Goal: Book appointment/travel/reservation

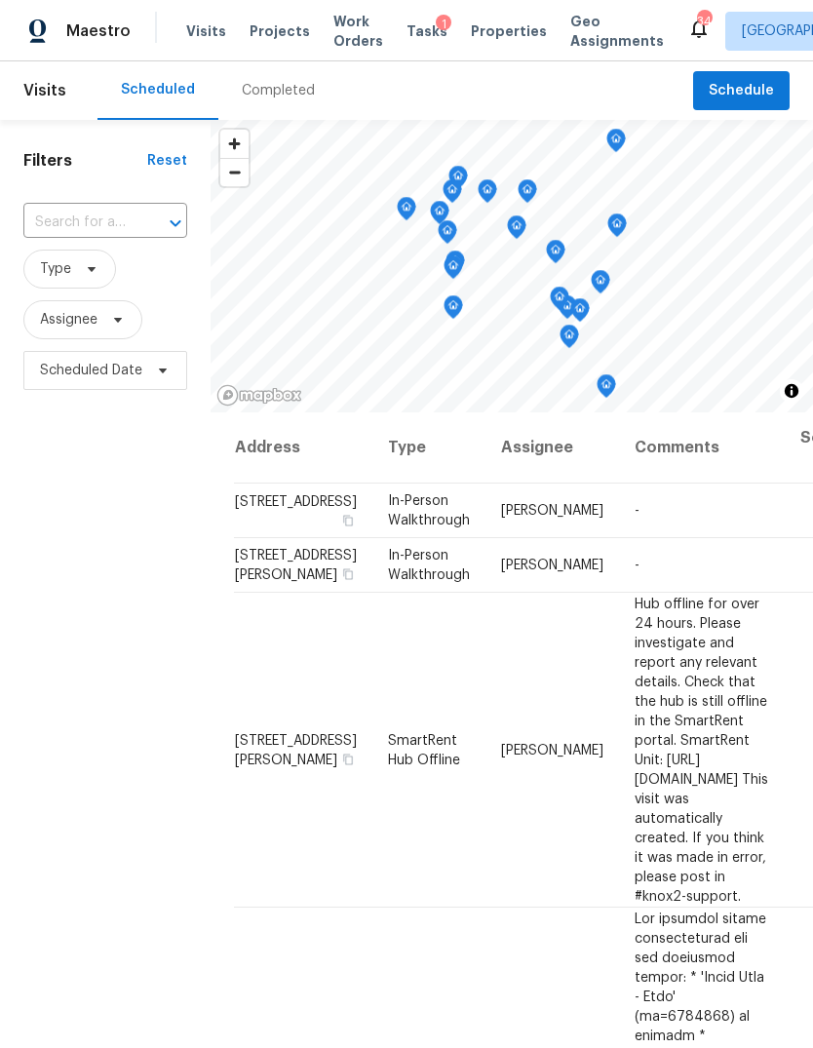
scroll to position [1101, 0]
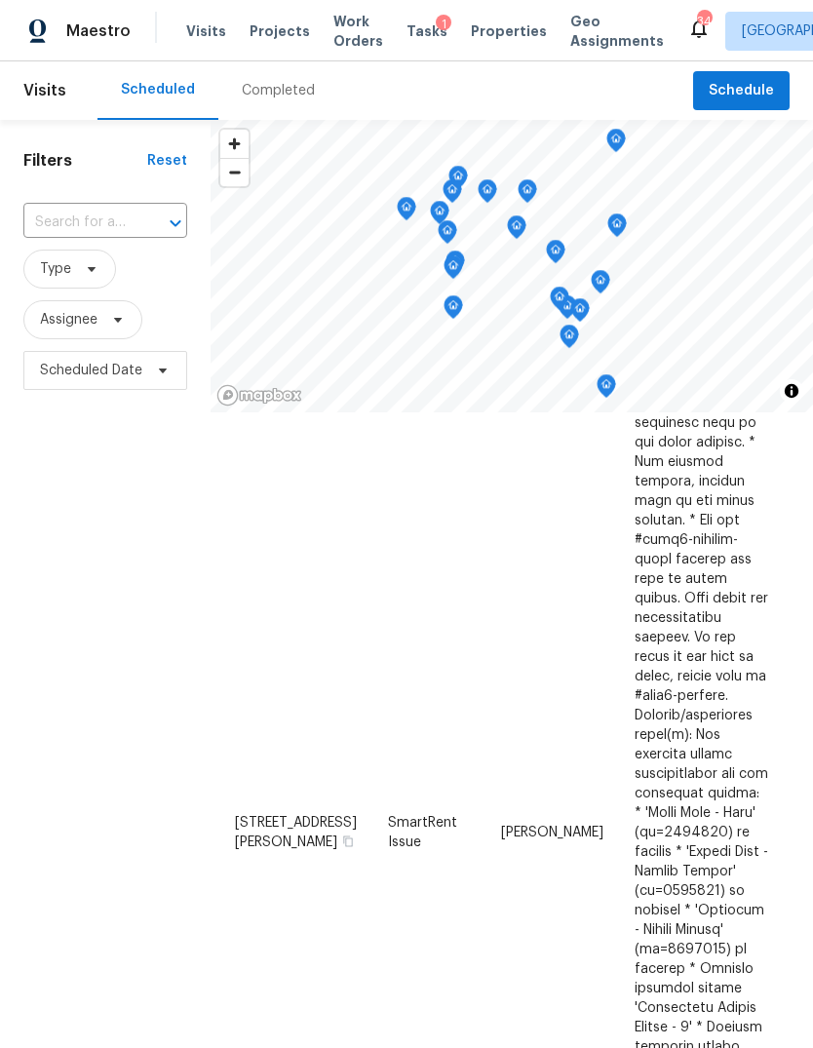
click at [91, 507] on div "Filters Reset ​ Type Assignee Scheduled Date" at bounding box center [105, 685] width 211 height 1131
click at [756, 101] on span "Schedule" at bounding box center [741, 91] width 65 height 24
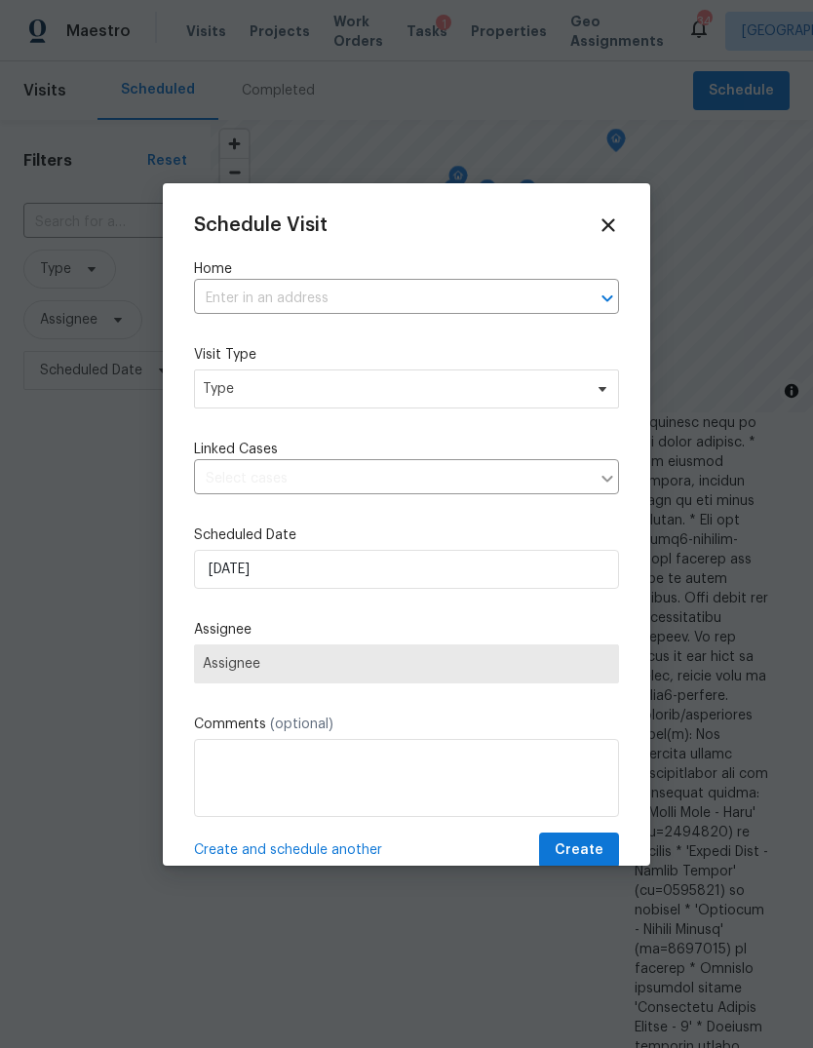
click at [376, 302] on input "text" at bounding box center [379, 299] width 370 height 30
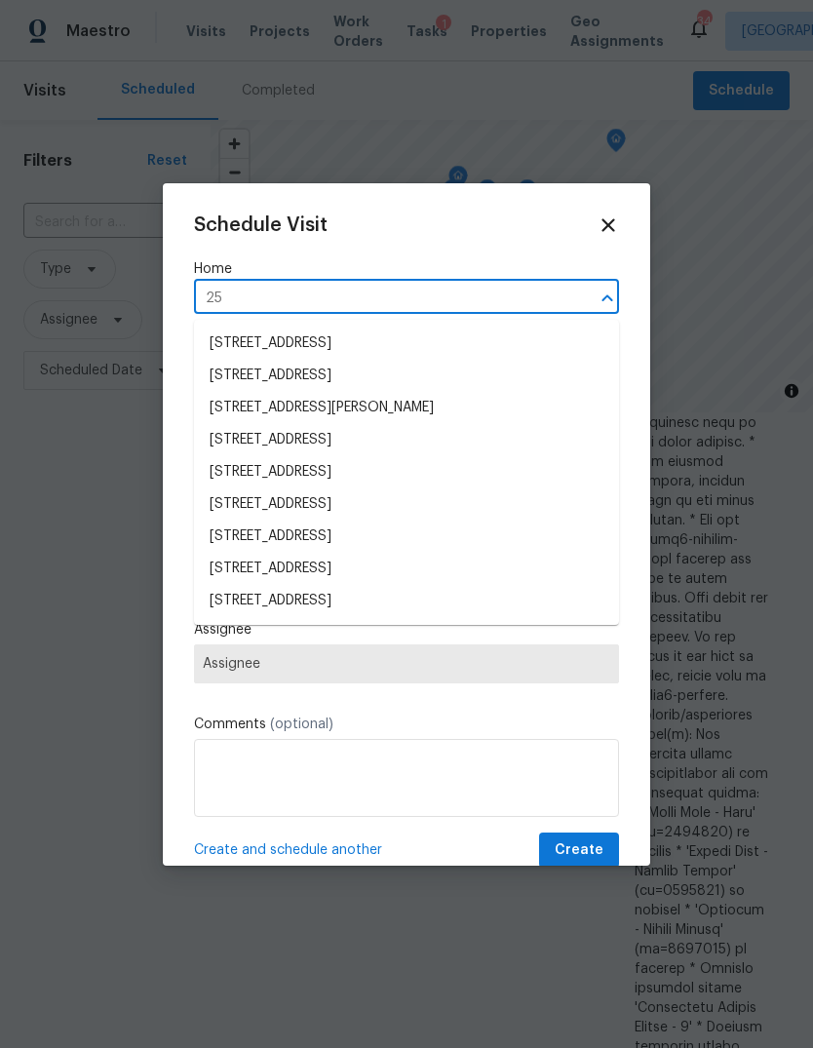
type input "2"
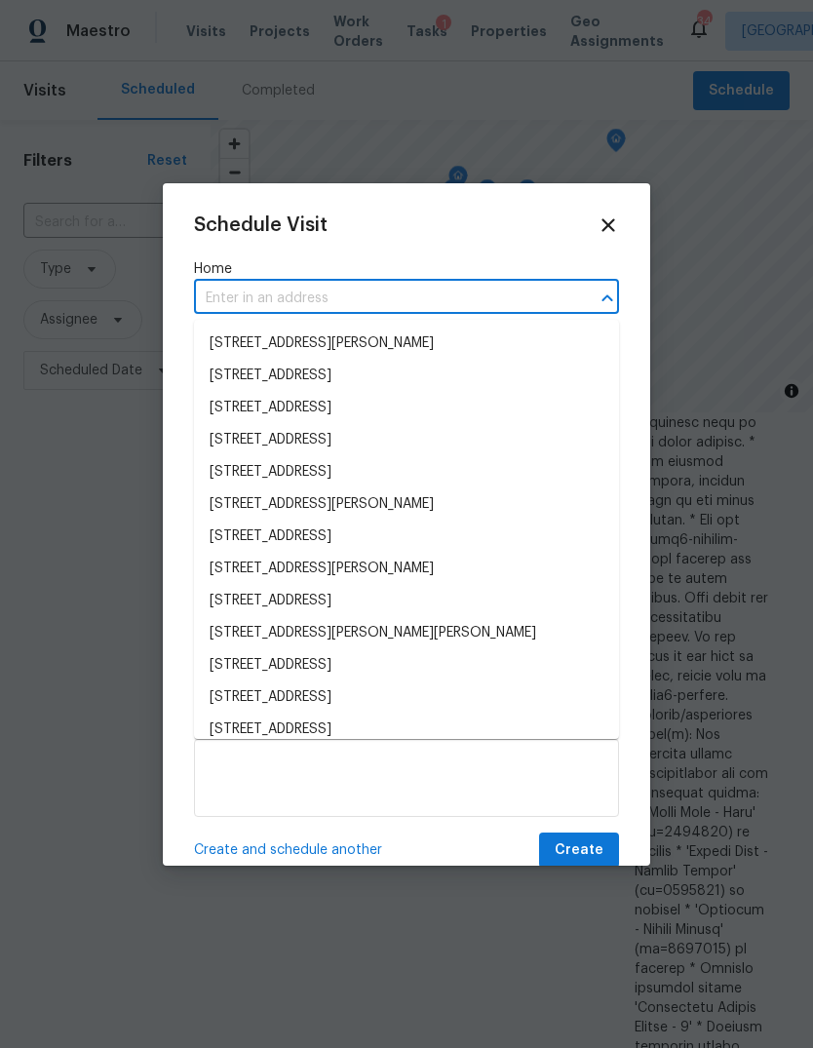
click at [73, 497] on div at bounding box center [406, 524] width 813 height 1048
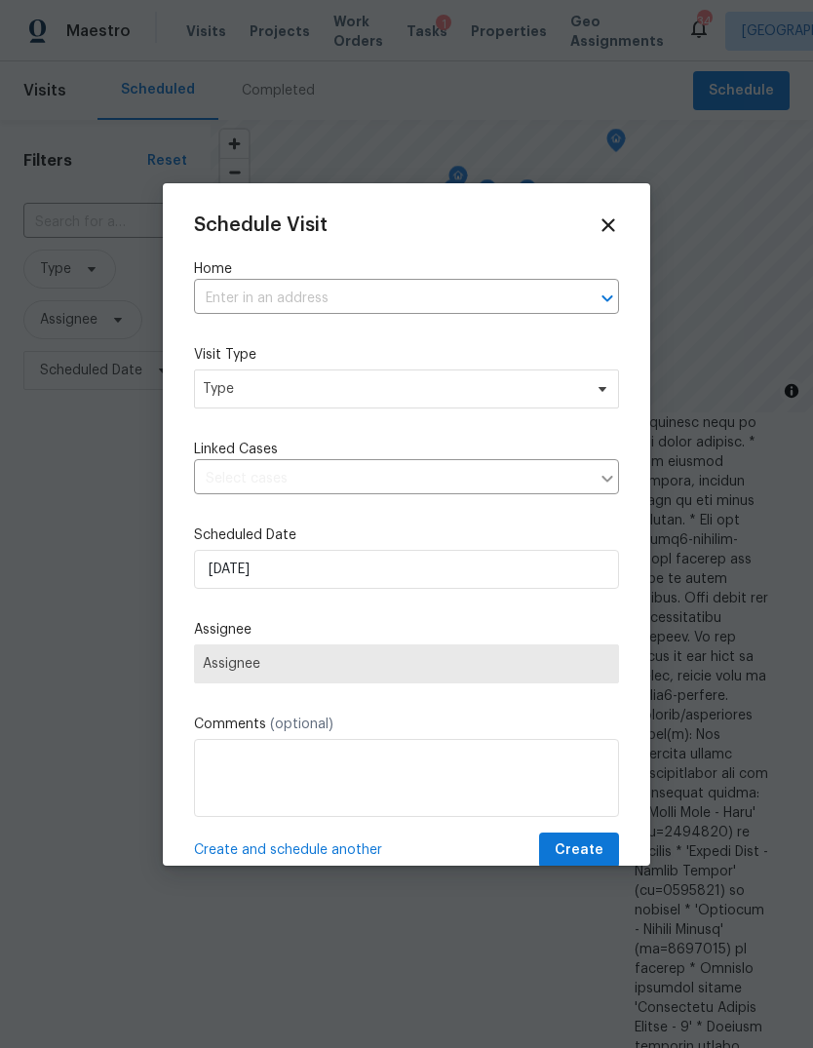
click at [72, 499] on div at bounding box center [406, 524] width 813 height 1048
click at [616, 223] on icon at bounding box center [608, 224] width 21 height 21
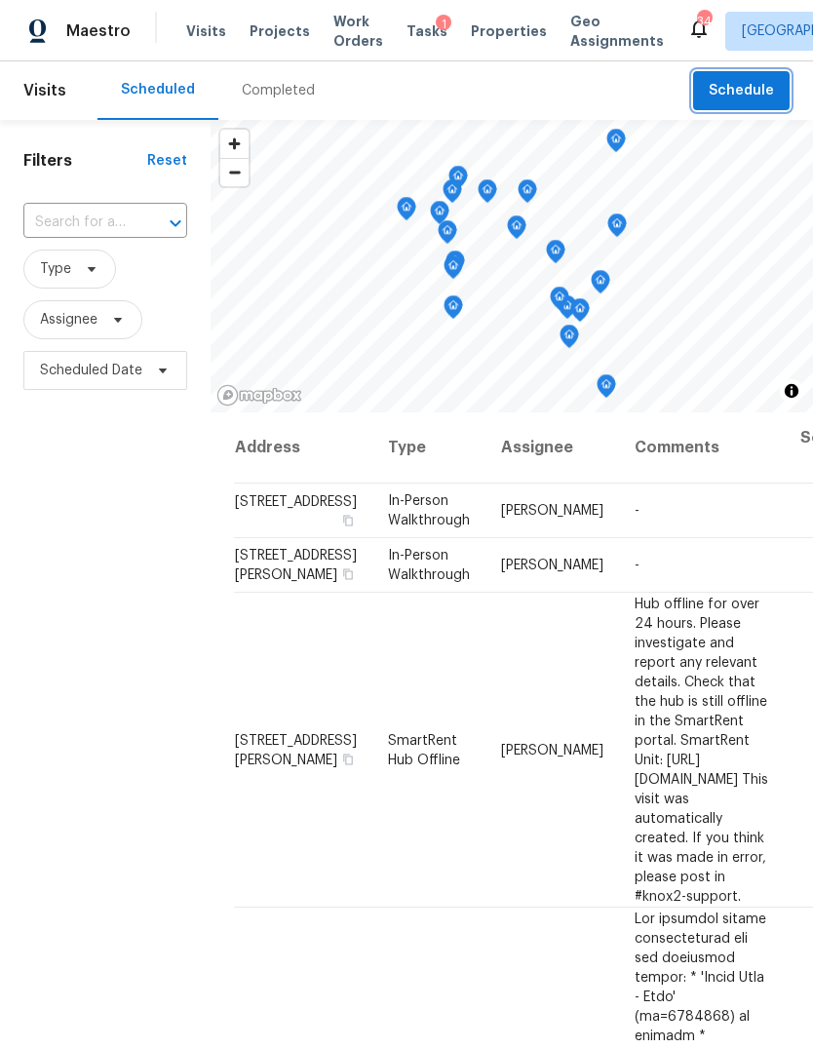
scroll to position [0, 0]
click at [79, 503] on div "Filters Reset ​ Type Assignee Scheduled Date" at bounding box center [105, 685] width 211 height 1131
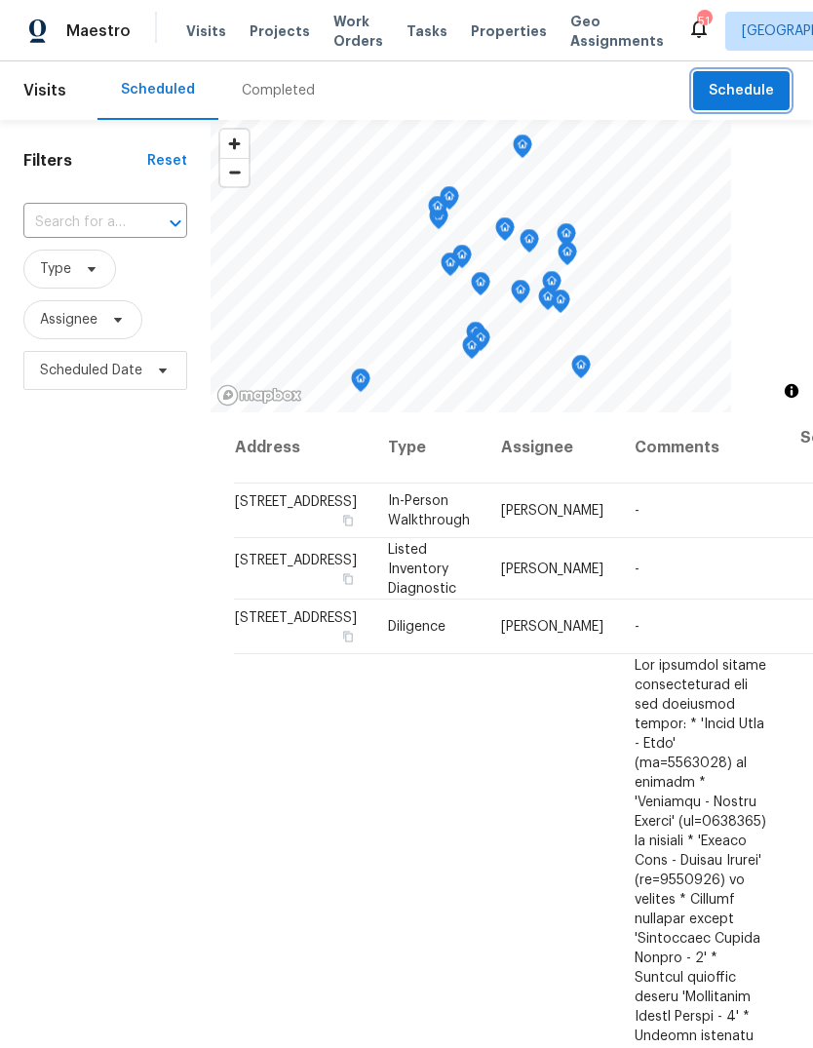
click at [760, 90] on span "Schedule" at bounding box center [741, 91] width 65 height 24
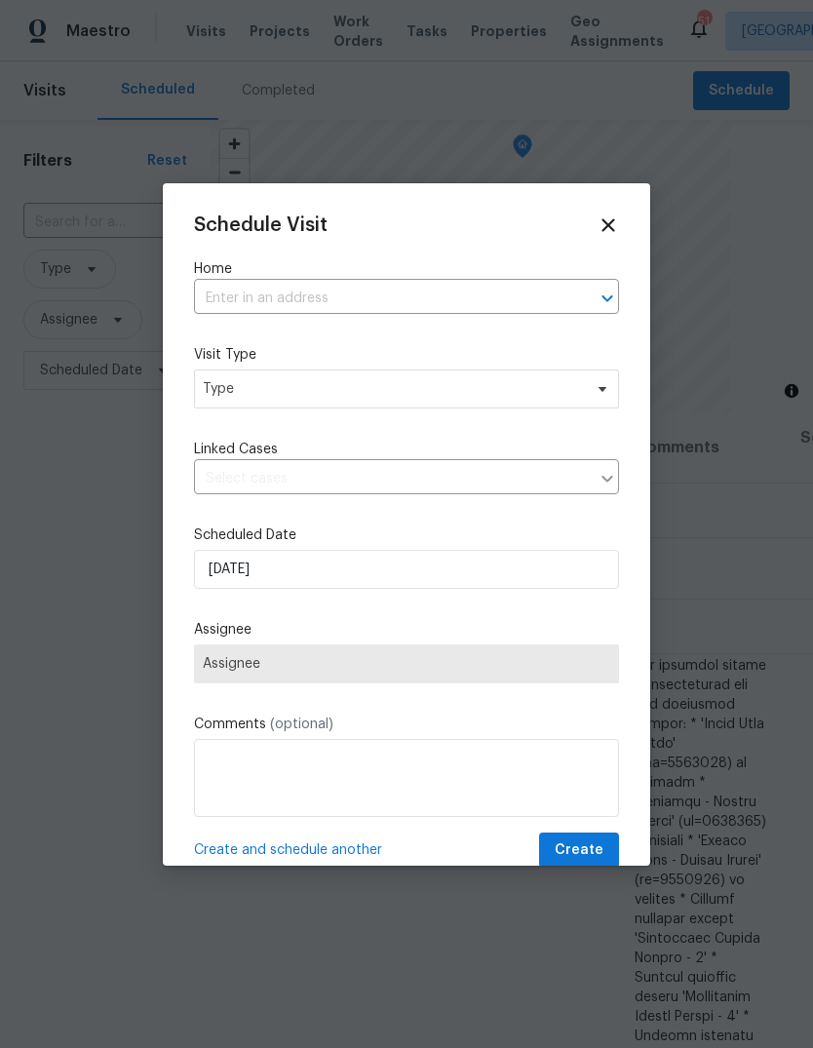
click at [336, 295] on input "text" at bounding box center [379, 299] width 370 height 30
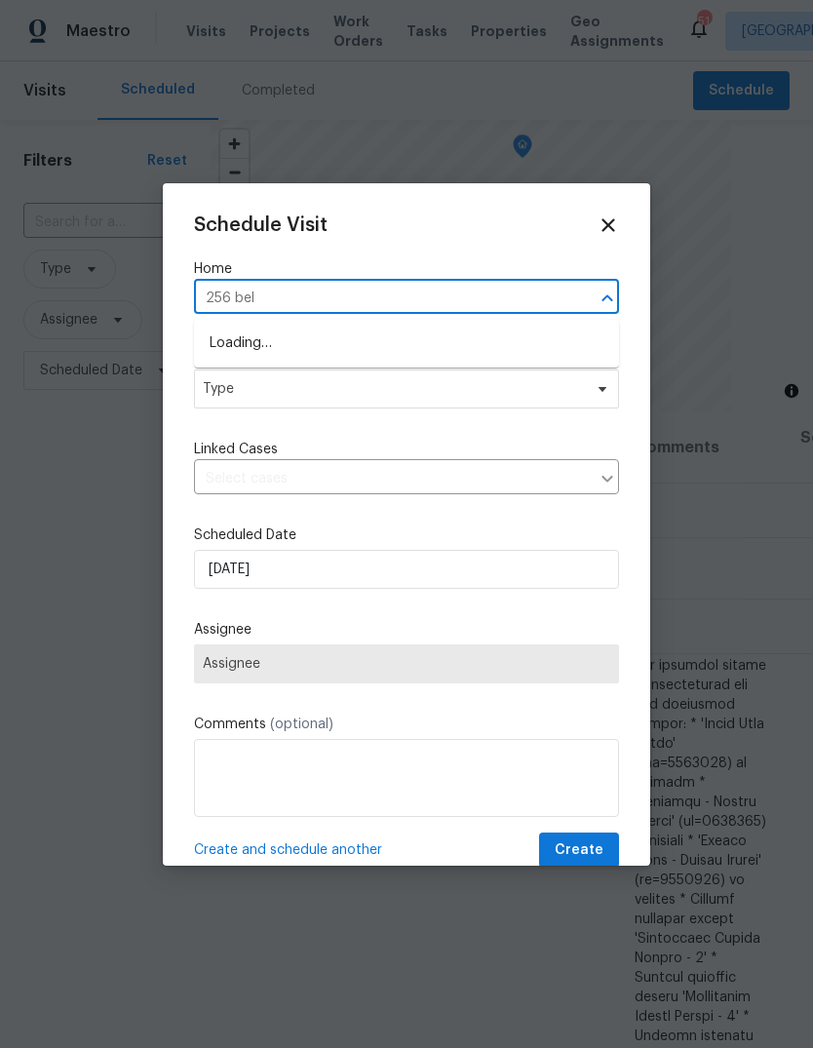
type input "256 bell"
click at [365, 351] on li "[STREET_ADDRESS][PERSON_NAME]" at bounding box center [406, 344] width 425 height 32
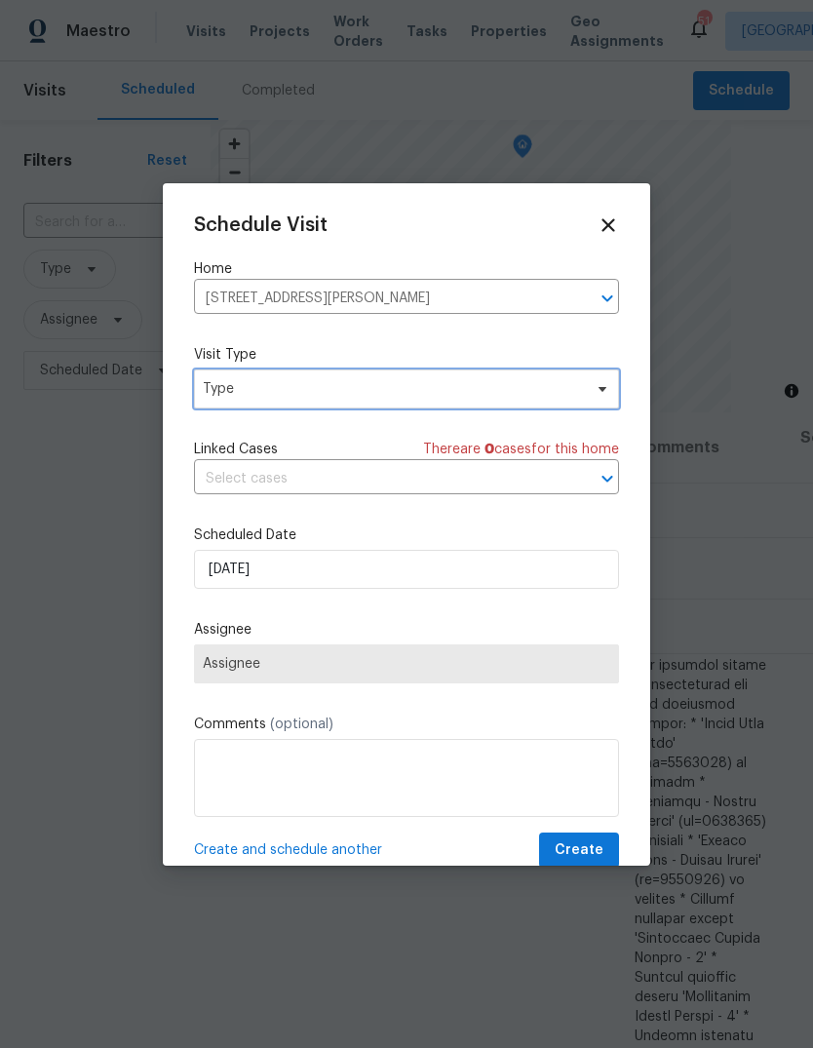
click at [348, 390] on span "Type" at bounding box center [392, 388] width 379 height 19
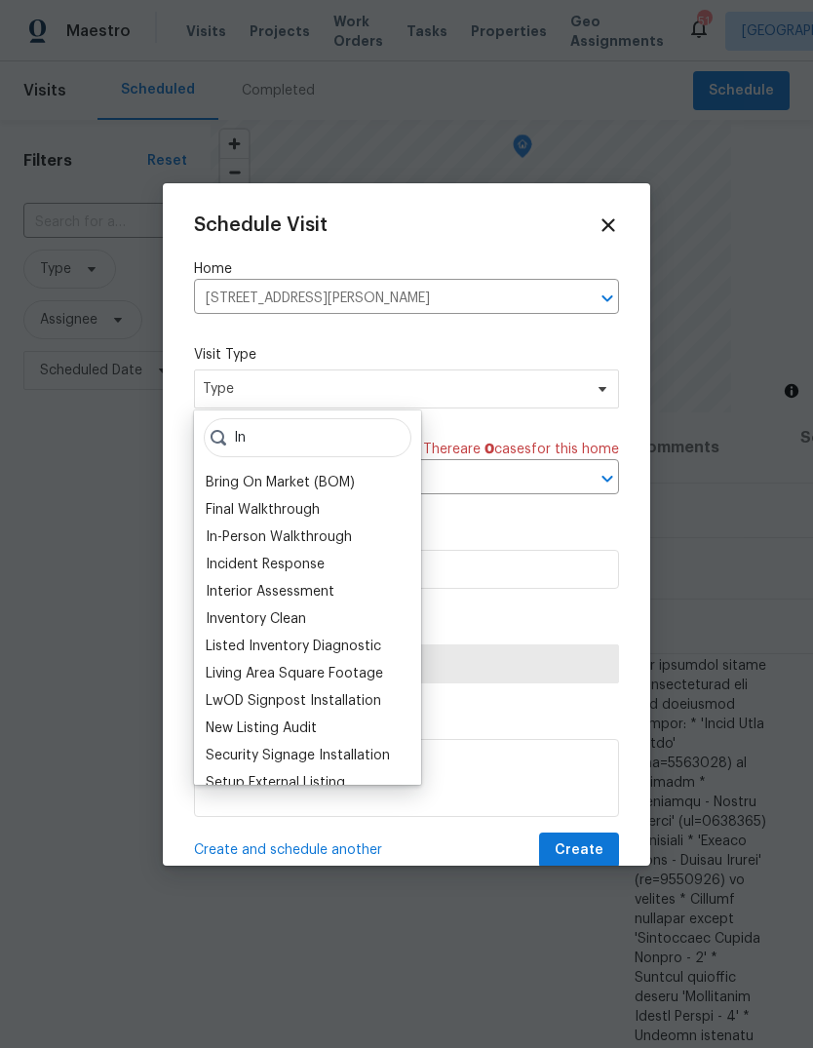
type input "In"
click at [333, 532] on div "In-Person Walkthrough" at bounding box center [279, 536] width 146 height 19
type input "[DATE] 11:52 am"
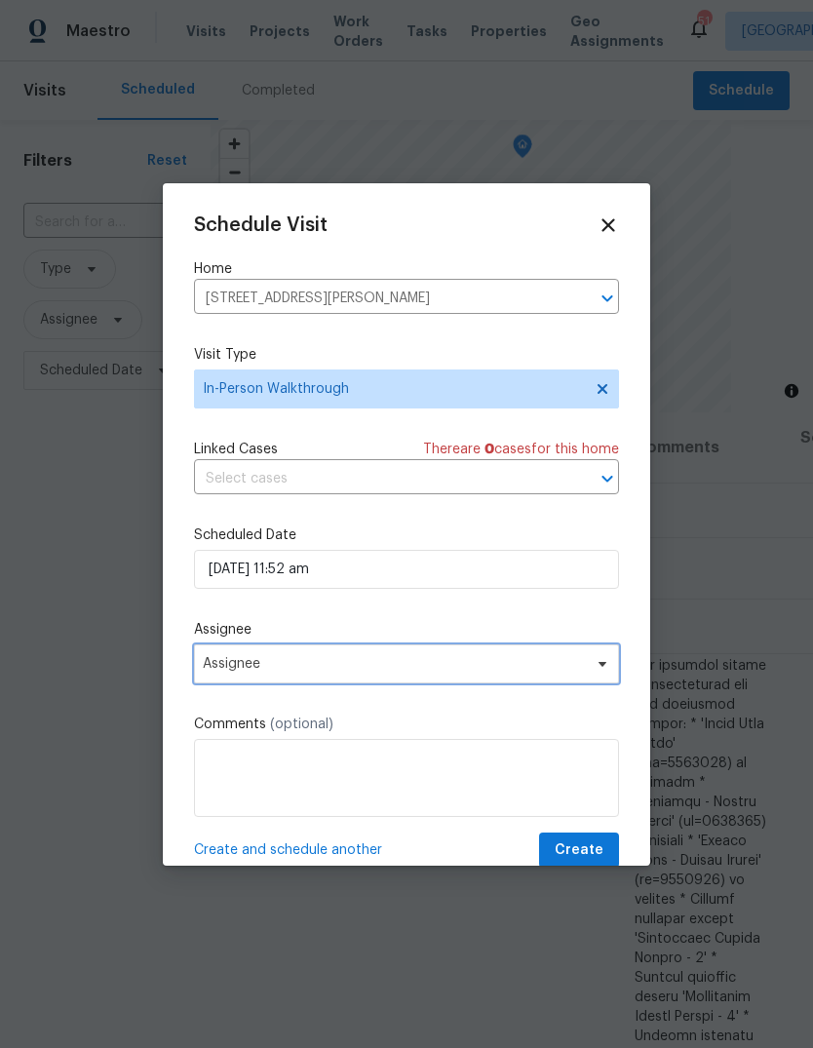
click at [450, 665] on span "Assignee" at bounding box center [394, 664] width 382 height 16
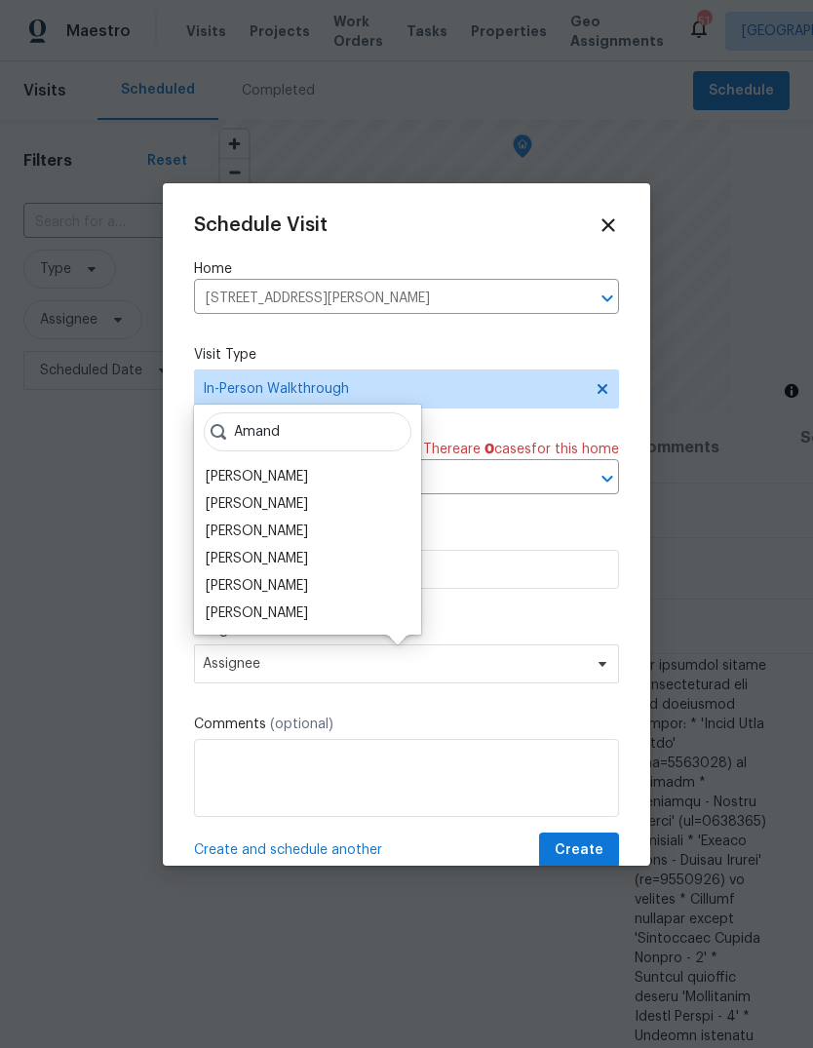
type input "Amand"
click at [286, 617] on div "[PERSON_NAME]" at bounding box center [257, 612] width 102 height 19
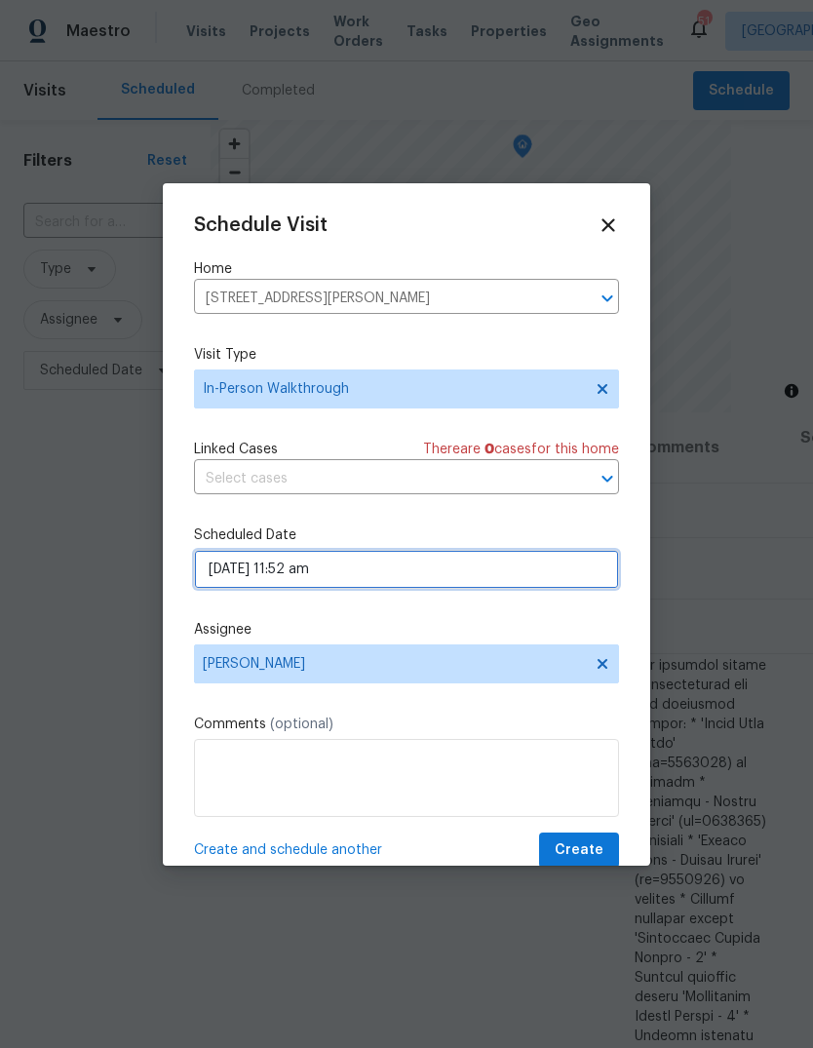
click at [387, 573] on input "[DATE] 11:52 am" at bounding box center [406, 569] width 425 height 39
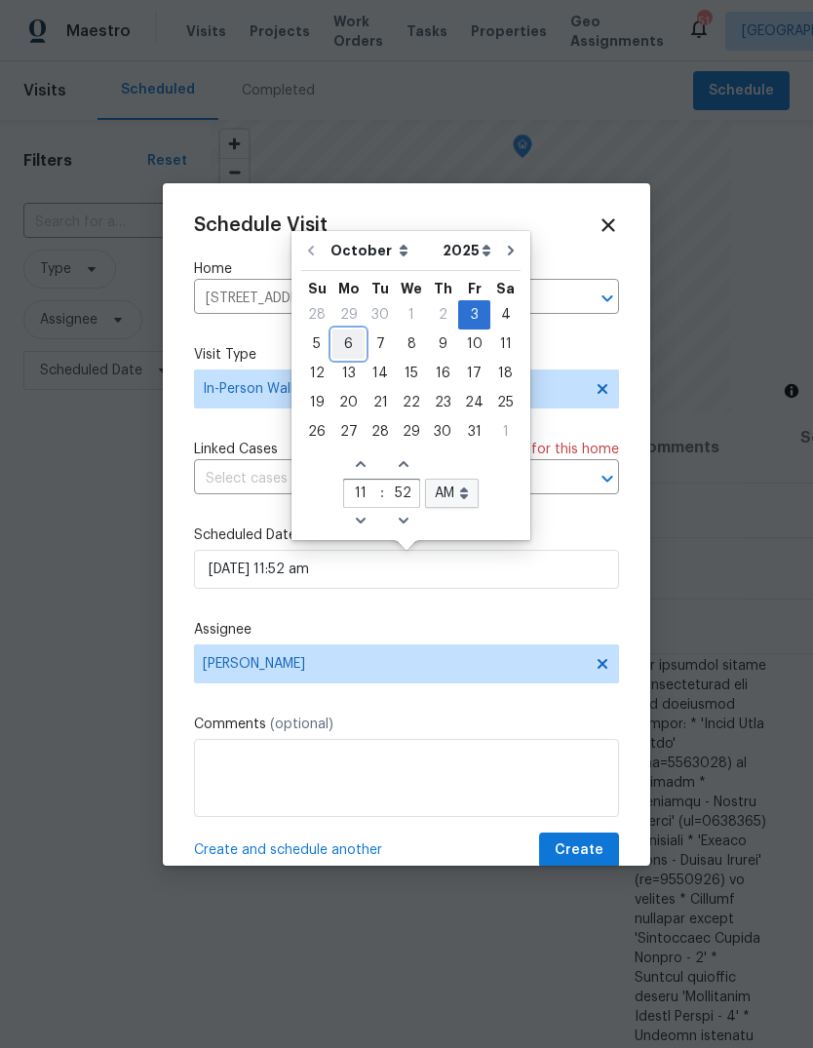
click at [345, 344] on div "6" at bounding box center [348, 343] width 32 height 27
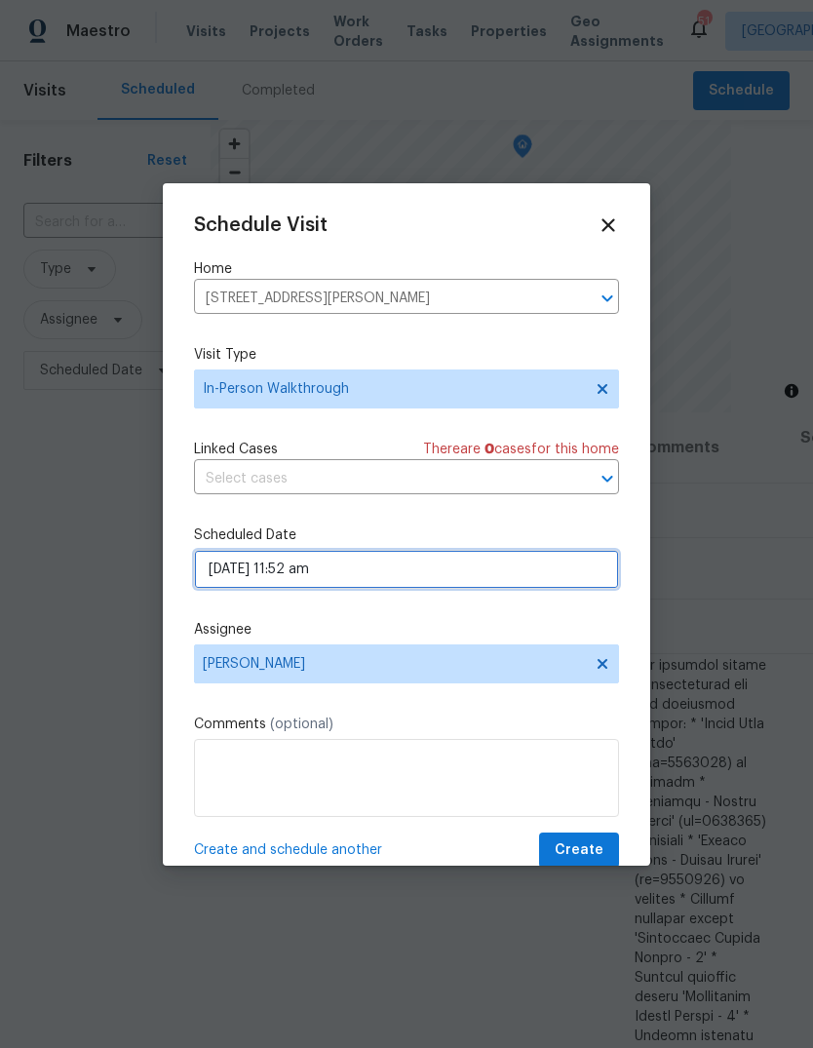
click at [367, 564] on input "[DATE] 11:52 am" at bounding box center [406, 569] width 425 height 39
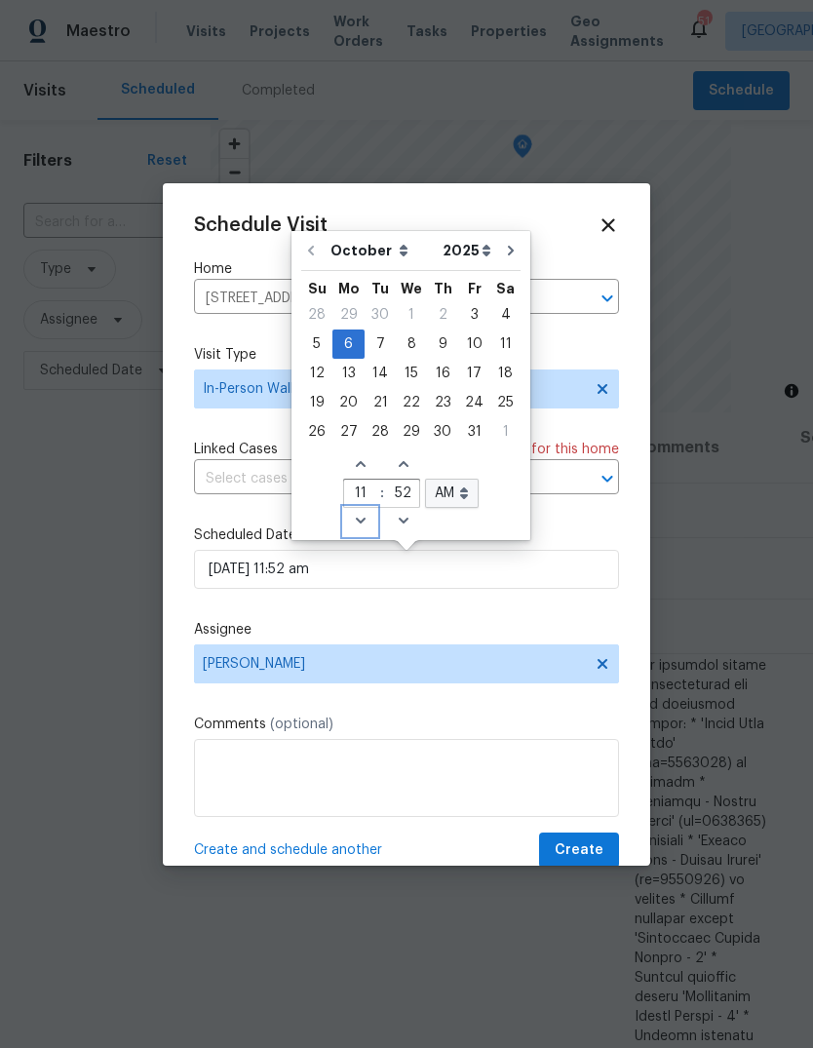
click at [359, 524] on icon "Decrease hours (12hr clock)" at bounding box center [361, 521] width 16 height 16
type input "[DATE] 10:52 am"
type input "10"
click at [405, 525] on icon "Decrease minutes" at bounding box center [404, 521] width 16 height 16
type input "[DATE] 10:51 am"
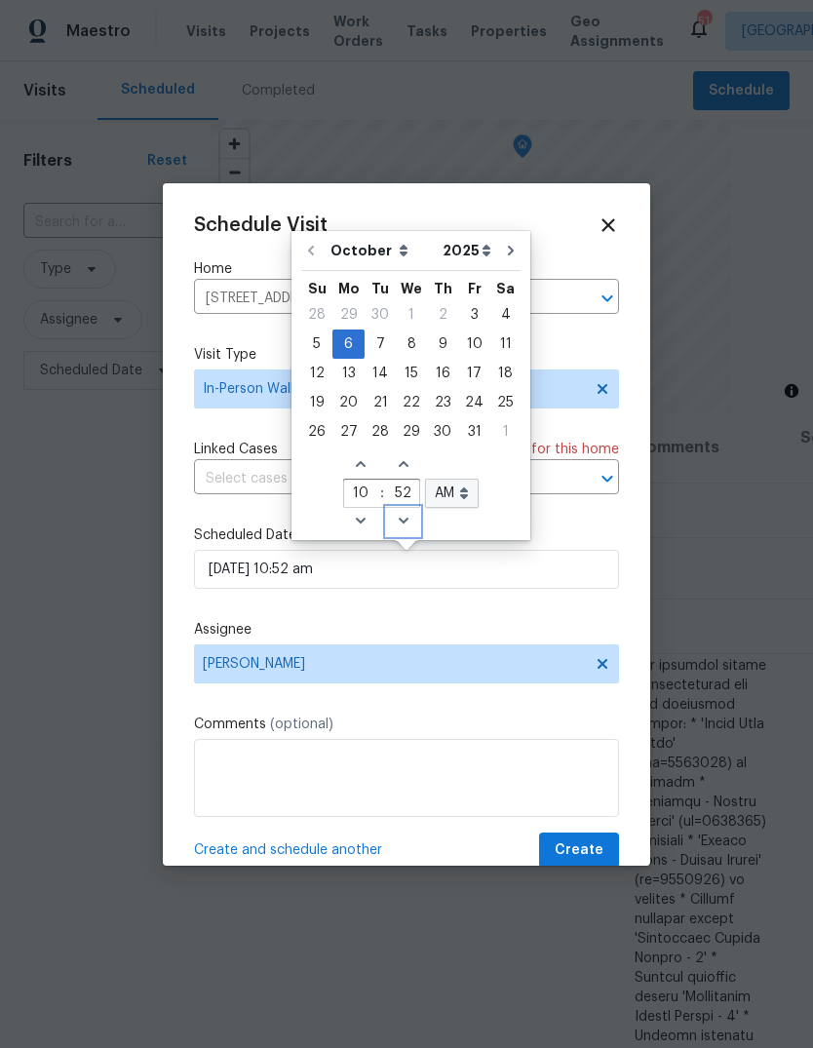
type input "51"
click at [404, 525] on icon "Decrease minutes" at bounding box center [404, 521] width 16 height 16
type input "[DATE] 10:50 am"
type input "50"
click at [409, 523] on span "Decrease minutes" at bounding box center [403, 521] width 32 height 27
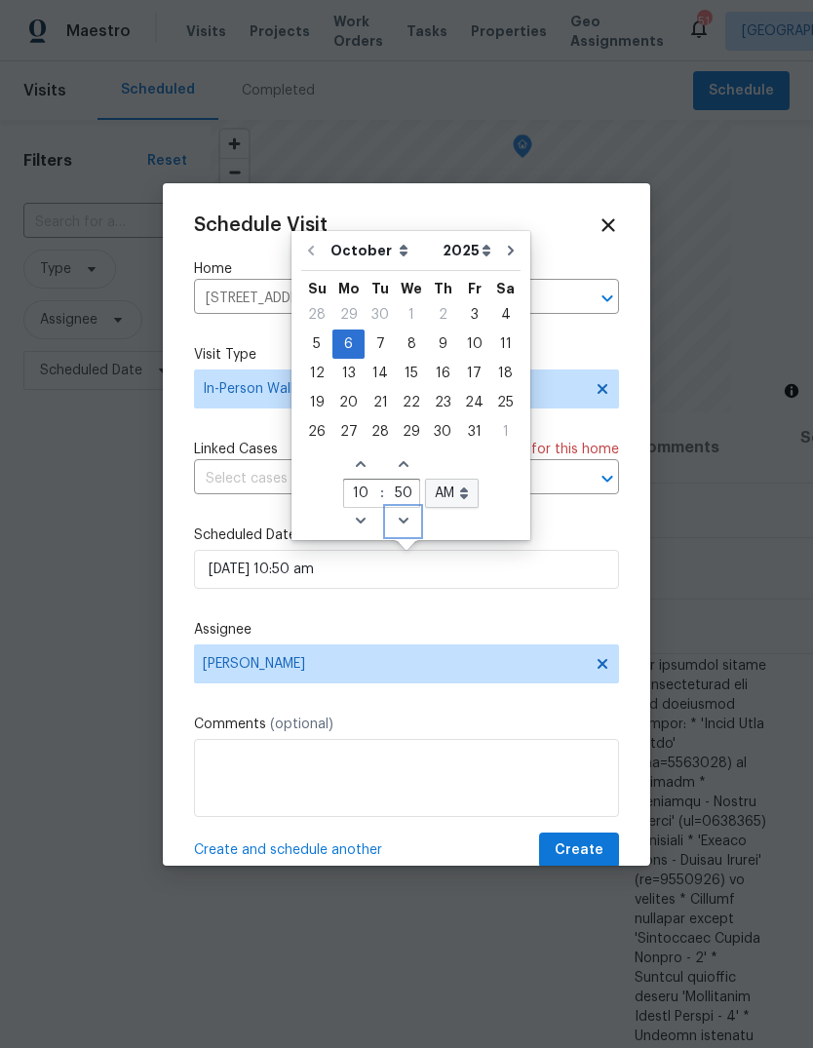
type input "[DATE] 10:49 am"
type input "49"
click at [403, 523] on icon "Decrease minutes" at bounding box center [404, 521] width 16 height 16
type input "[DATE] 10:48 am"
click at [407, 493] on input "48" at bounding box center [403, 494] width 32 height 27
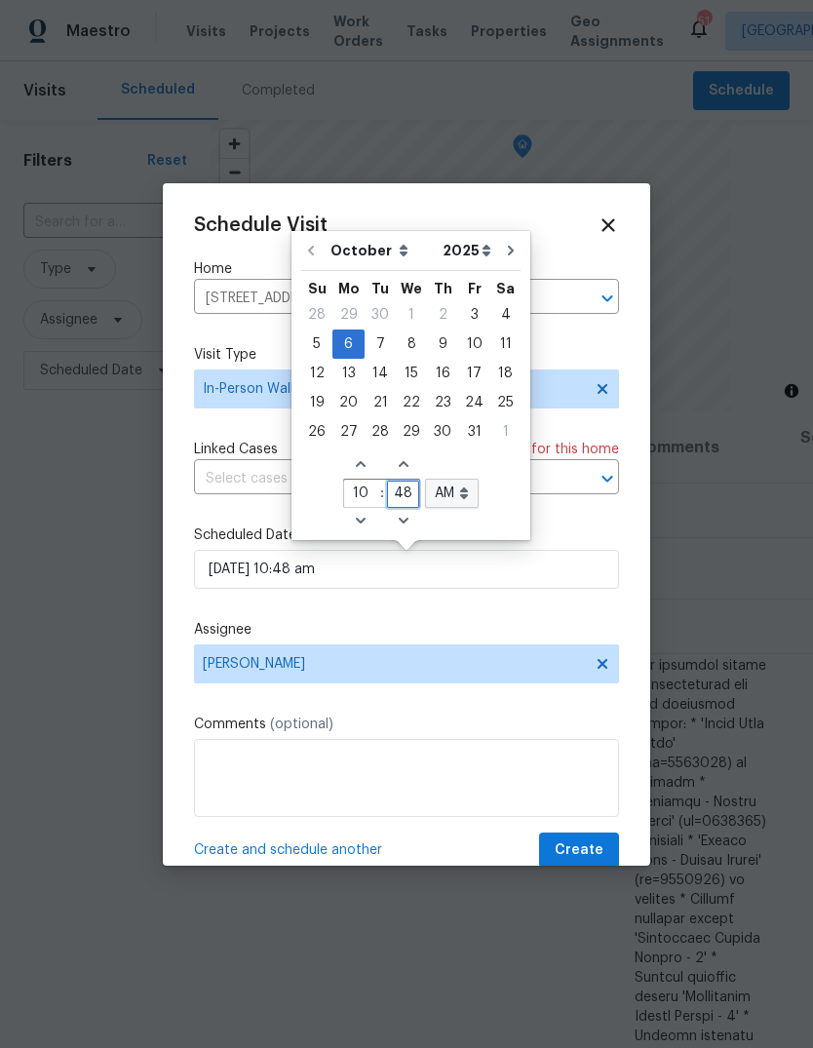
type input "4"
type input "00"
click at [579, 533] on label "Scheduled Date" at bounding box center [406, 534] width 425 height 19
type input "[DATE] 10:00 am"
type input "00"
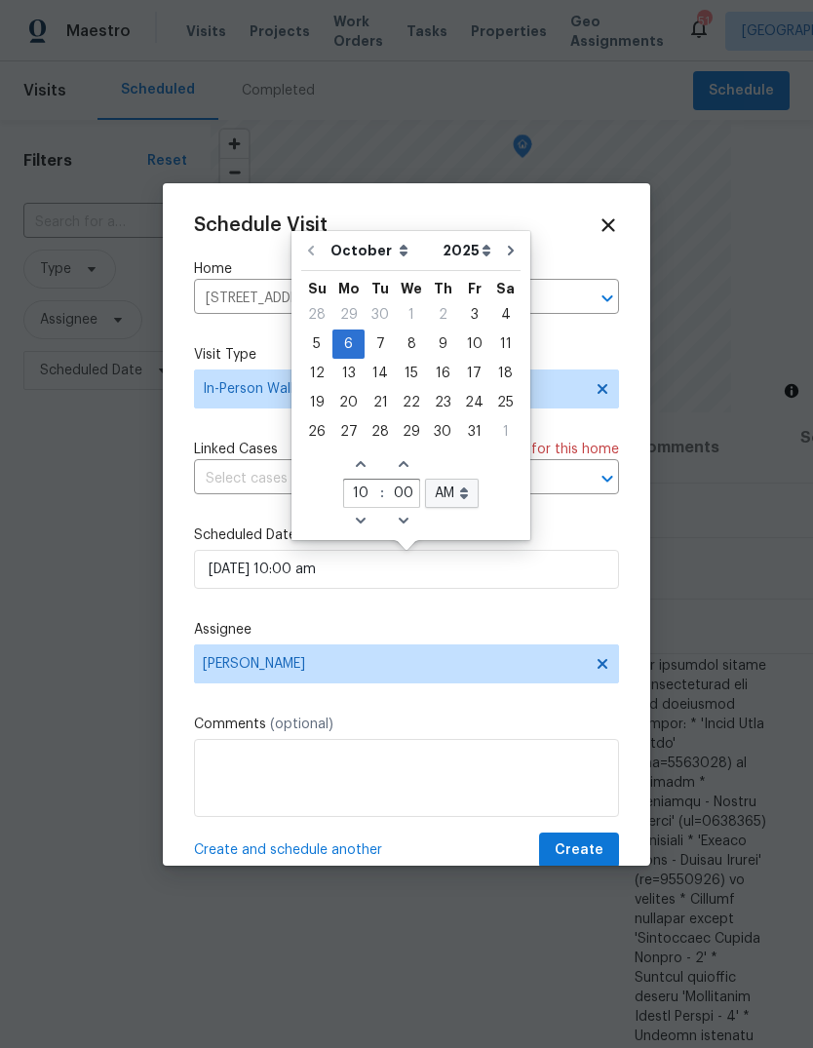
click at [430, 621] on div "Schedule Visit Home [STREET_ADDRESS][PERSON_NAME] ​ Visit Type In-Person Walkth…" at bounding box center [406, 541] width 425 height 654
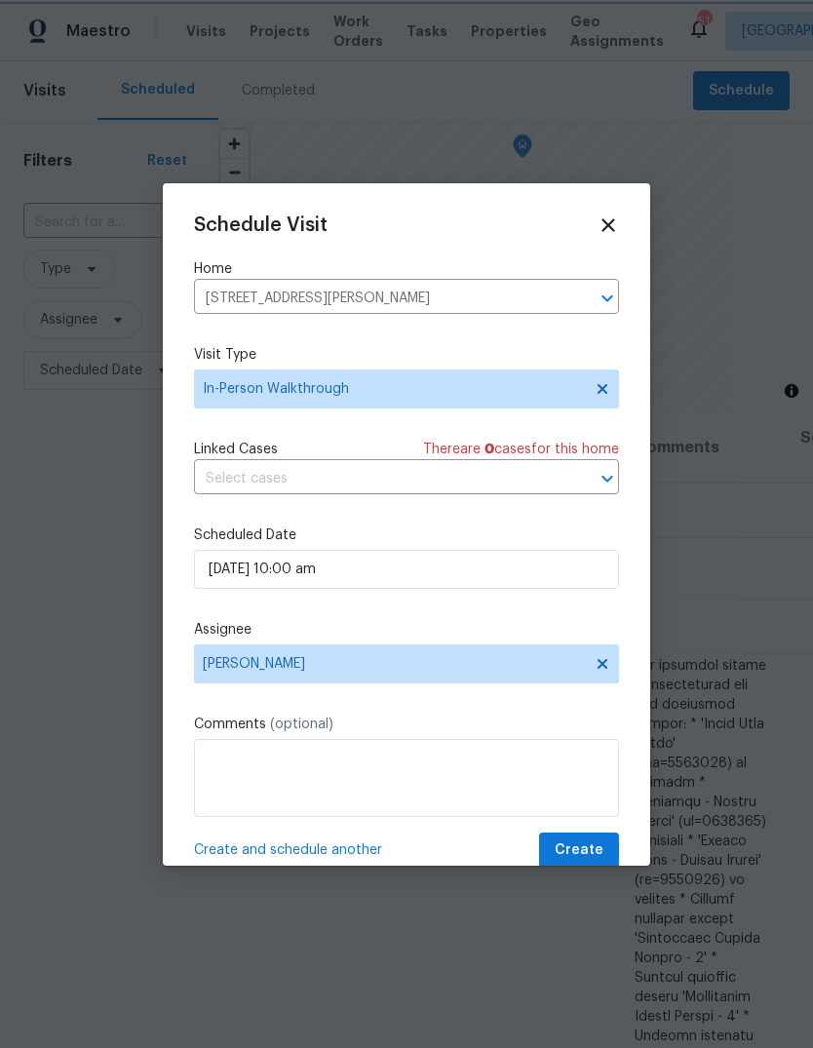
click at [590, 850] on span "Create" at bounding box center [579, 850] width 49 height 24
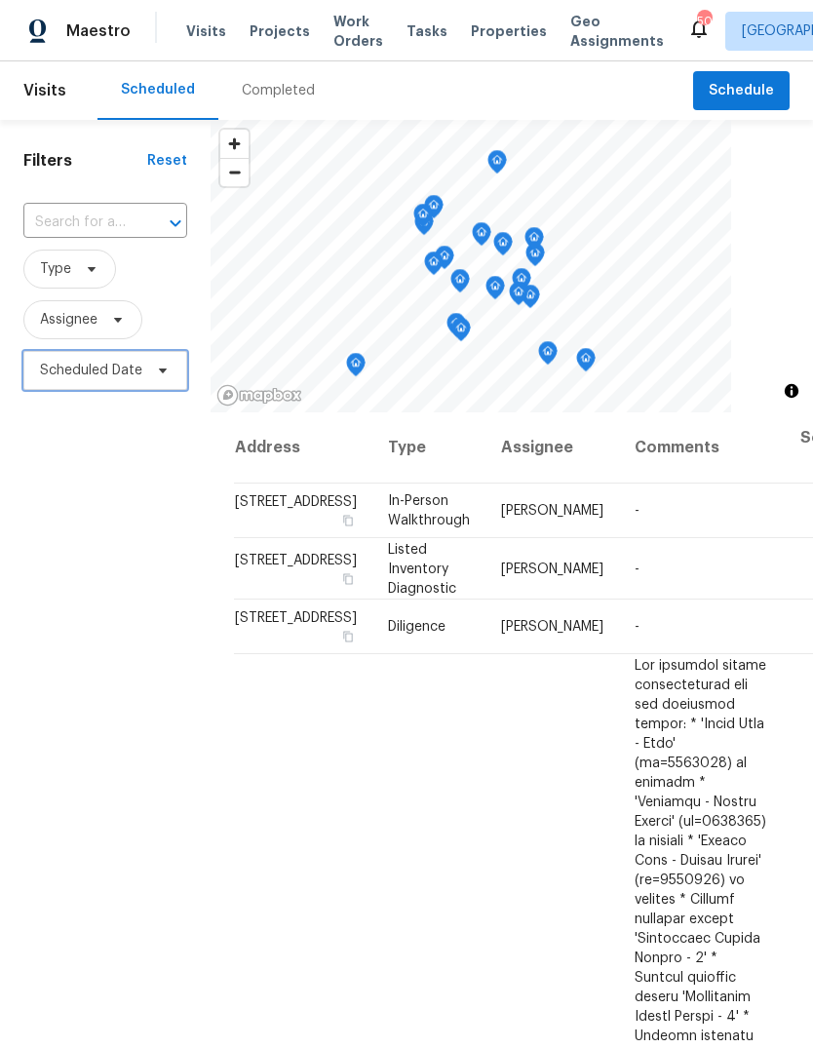
click at [170, 373] on icon at bounding box center [163, 371] width 16 height 16
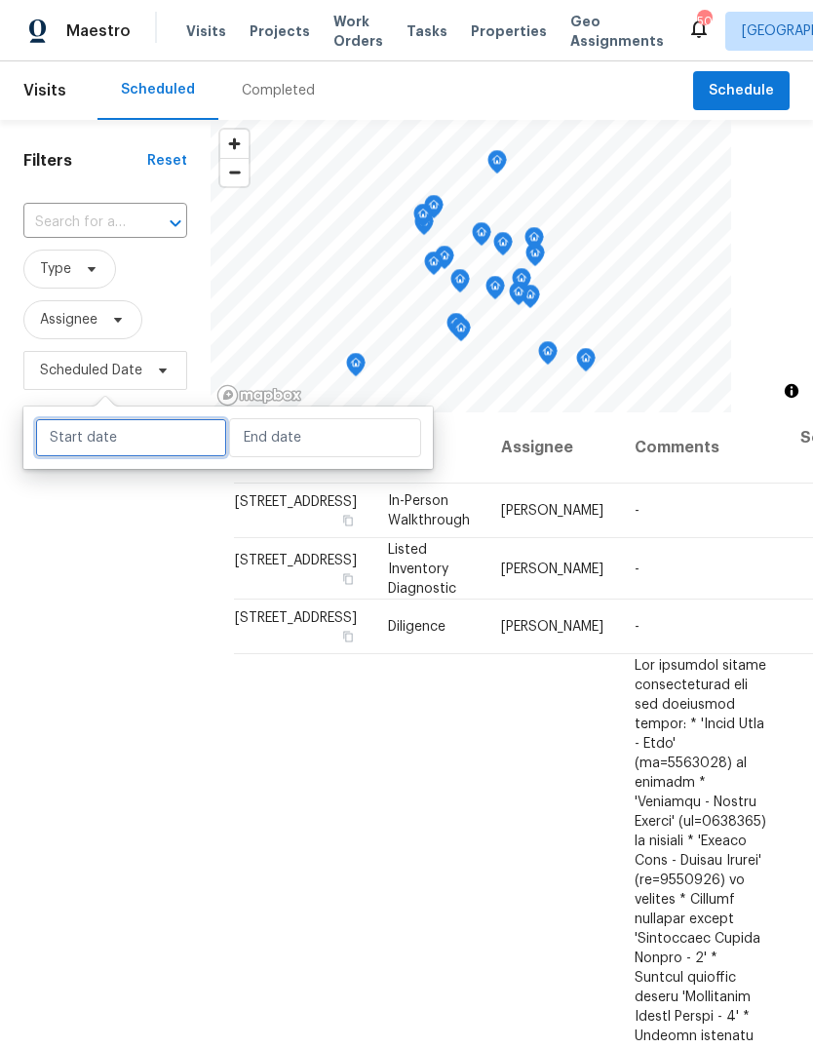
click at [143, 433] on input "text" at bounding box center [131, 437] width 192 height 39
select select "9"
select select "2025"
select select "10"
select select "2025"
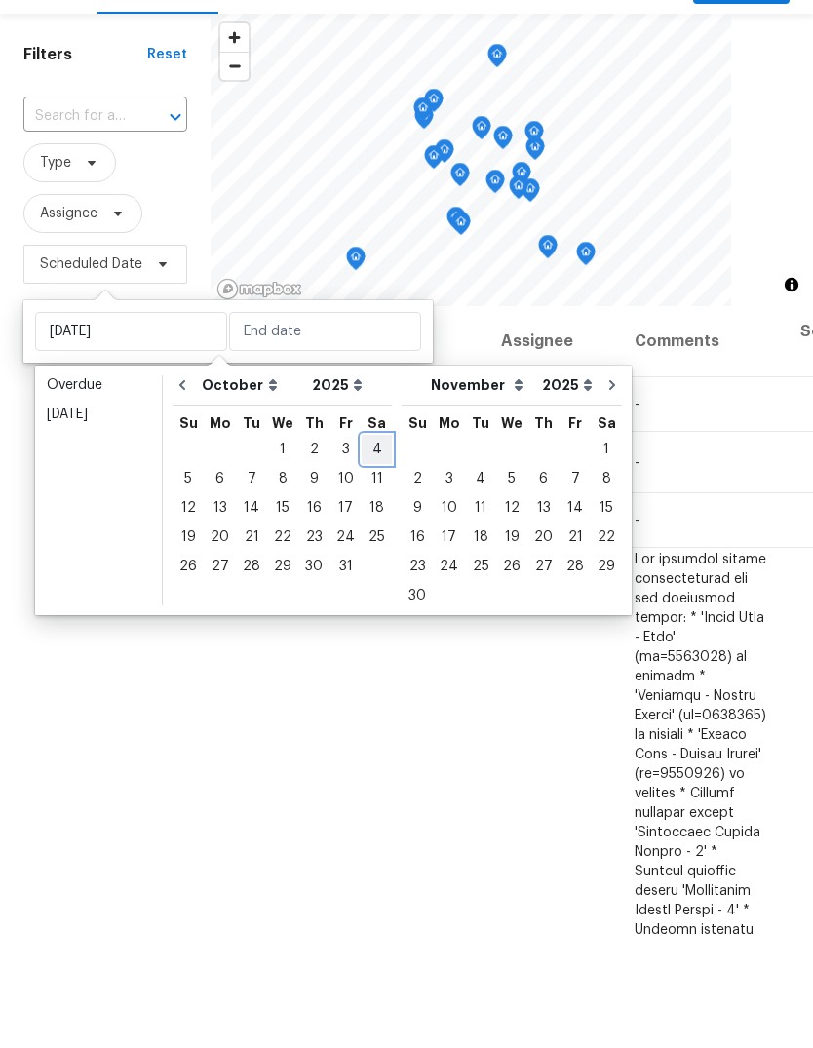
click at [365, 542] on div "4" at bounding box center [377, 555] width 30 height 27
type input "[DATE]"
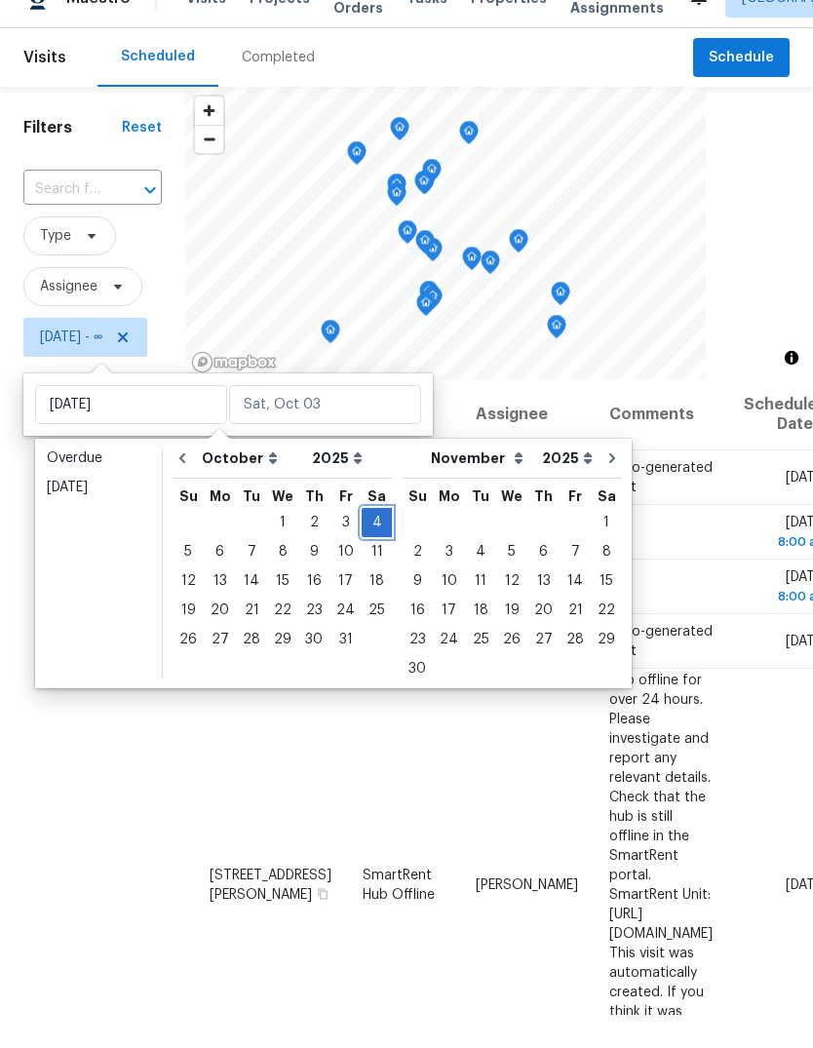
click at [369, 542] on div "4" at bounding box center [377, 555] width 30 height 27
type input "[DATE]"
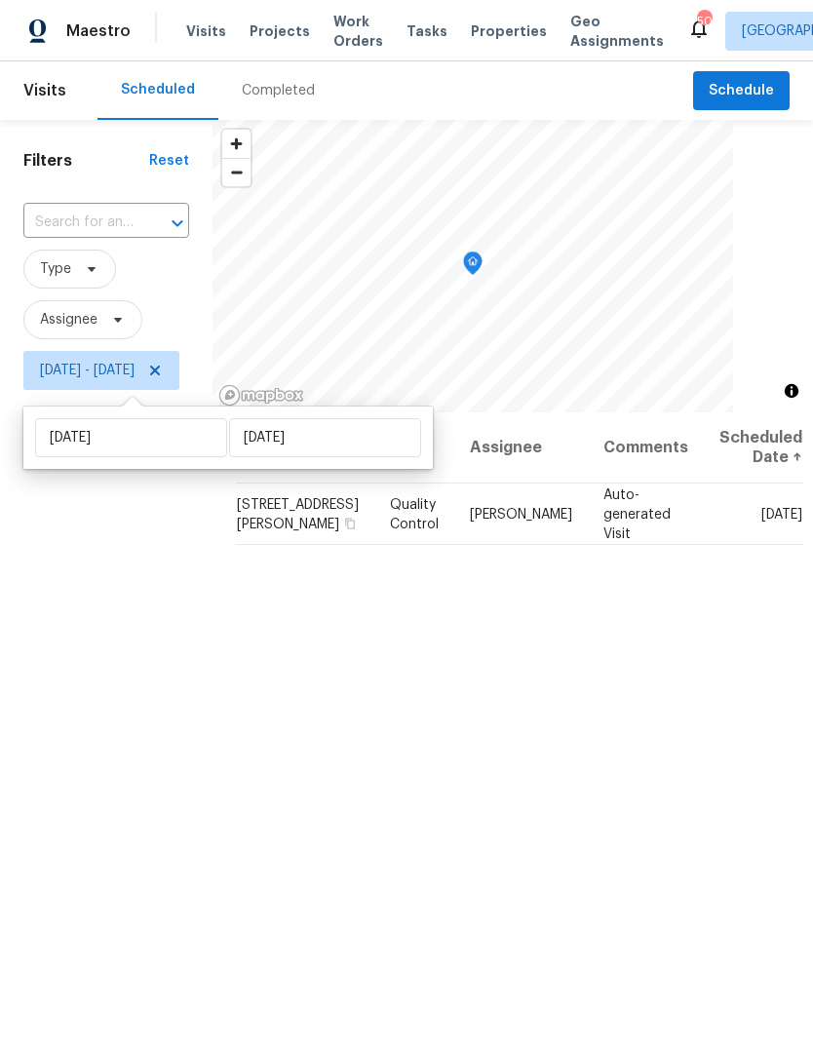
click at [125, 804] on div "Filters Reset ​ Type Assignee [DATE] - [DATE]" at bounding box center [106, 685] width 213 height 1131
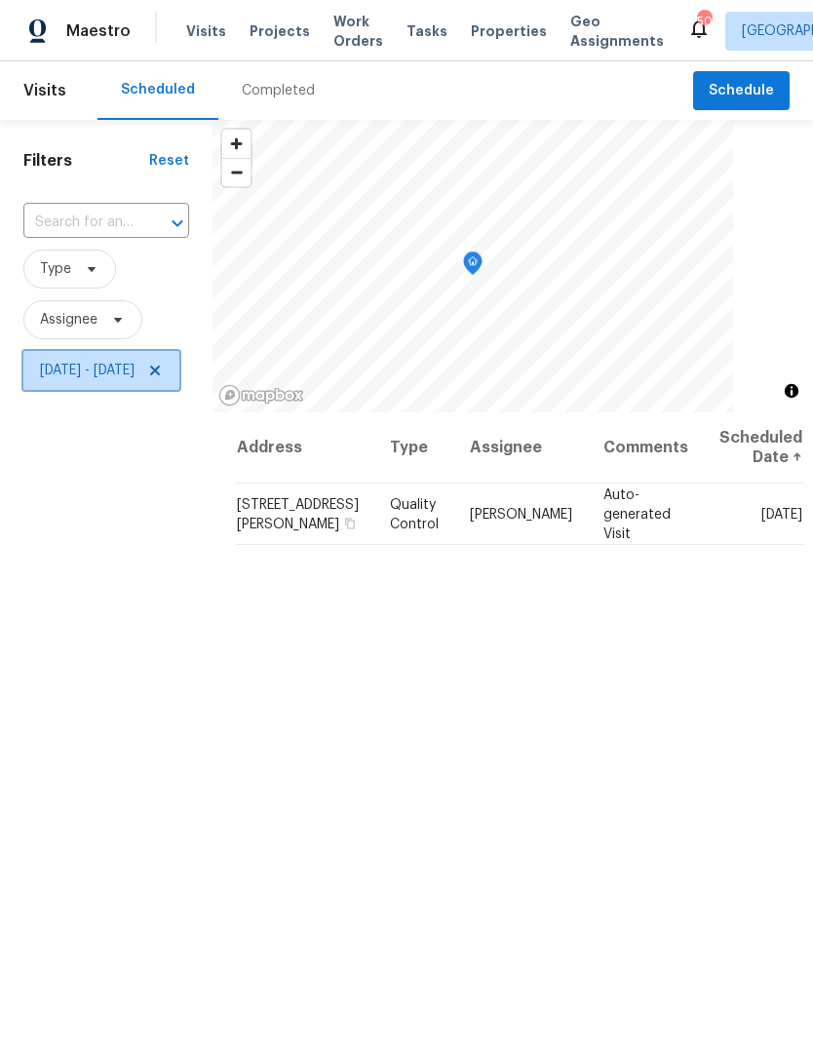
click at [179, 360] on span "[DATE] - [DATE]" at bounding box center [101, 370] width 156 height 39
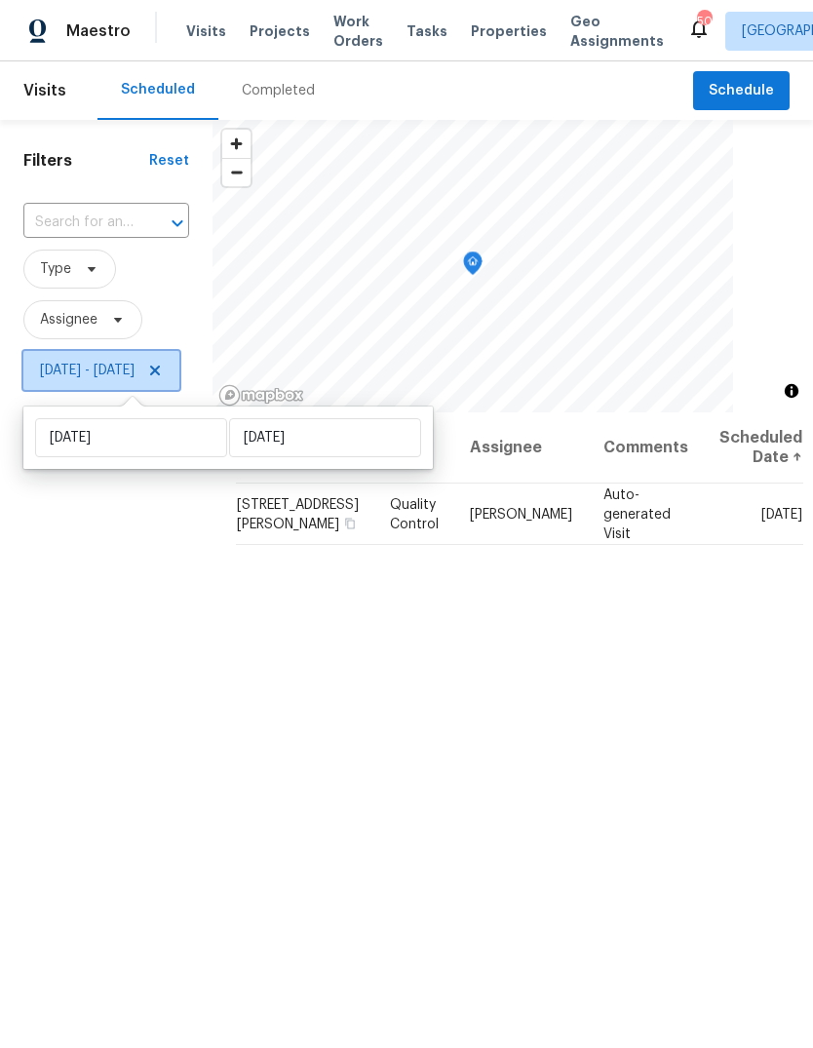
click at [163, 365] on icon at bounding box center [155, 371] width 16 height 16
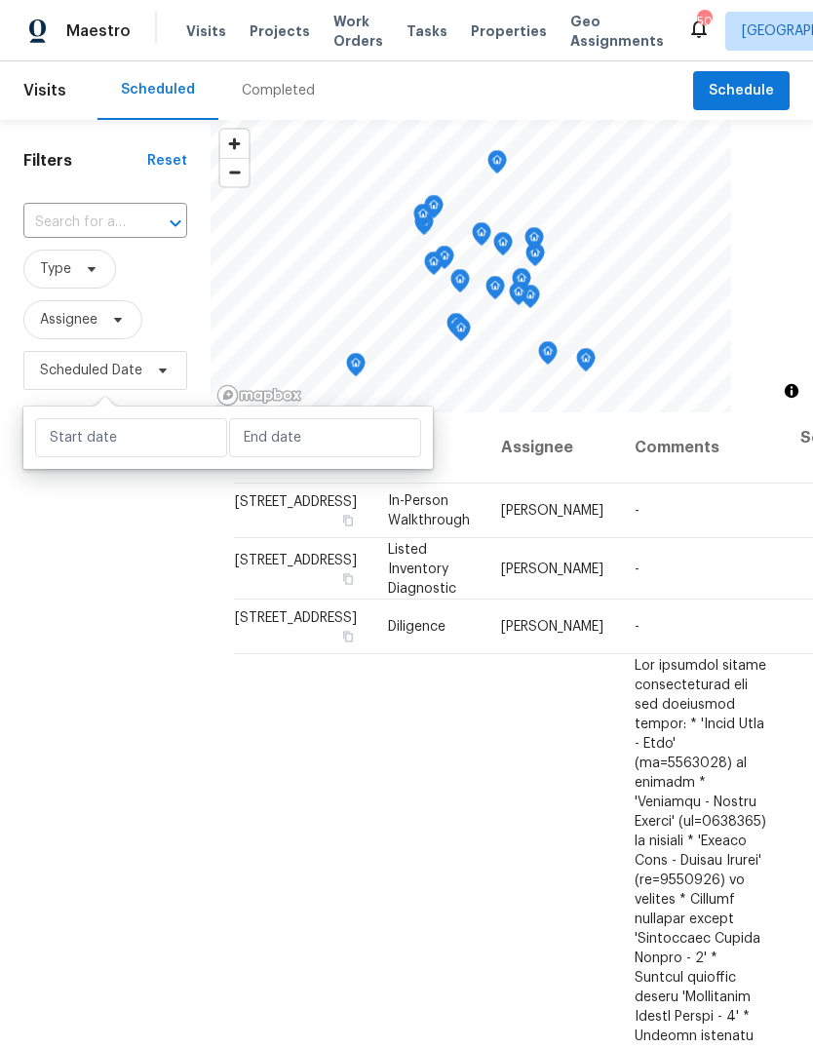
click at [163, 814] on div "Filters Reset ​ Type Assignee Scheduled Date" at bounding box center [105, 685] width 211 height 1131
